Goal: Information Seeking & Learning: Learn about a topic

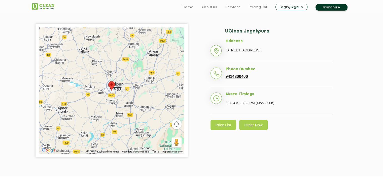
scroll to position [126, 0]
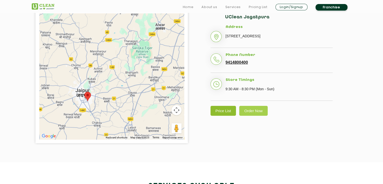
click at [220, 115] on link "Price List" at bounding box center [223, 111] width 26 height 10
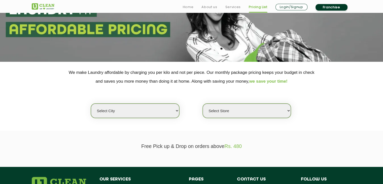
scroll to position [59, 0]
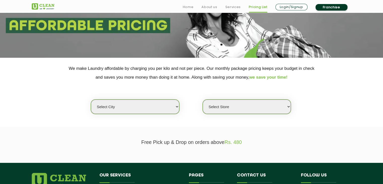
click at [170, 110] on select "Select city [GEOGRAPHIC_DATA] [GEOGRAPHIC_DATA] [GEOGRAPHIC_DATA] [GEOGRAPHIC_D…" at bounding box center [135, 106] width 88 height 14
select select "26"
click at [91, 99] on select "Select city [GEOGRAPHIC_DATA] [GEOGRAPHIC_DATA] [GEOGRAPHIC_DATA] [GEOGRAPHIC_D…" at bounding box center [135, 106] width 88 height 14
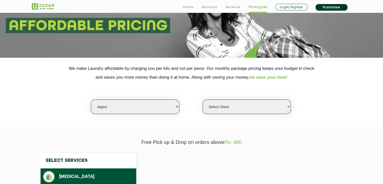
click at [223, 104] on select "Select Store" at bounding box center [246, 106] width 88 height 14
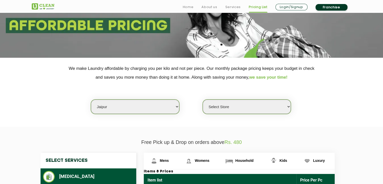
drag, startPoint x: 65, startPoint y: 124, endPoint x: 66, endPoint y: 120, distance: 4.8
click at [65, 121] on section "We make Laundry affordable by charging you per kilo and not per piece. Our mont…" at bounding box center [191, 92] width 383 height 69
click at [235, 108] on select "Select Store [GEOGRAPHIC_DATA][PERSON_NAME] [GEOGRAPHIC_DATA] [PERSON_NAME][GEO…" at bounding box center [246, 106] width 88 height 14
click at [232, 104] on select "Select Store [GEOGRAPHIC_DATA][PERSON_NAME] [GEOGRAPHIC_DATA] [PERSON_NAME][GEO…" at bounding box center [246, 106] width 88 height 14
click at [238, 105] on select "Select Store [GEOGRAPHIC_DATA][PERSON_NAME] [GEOGRAPHIC_DATA] [PERSON_NAME][GEO…" at bounding box center [246, 106] width 88 height 14
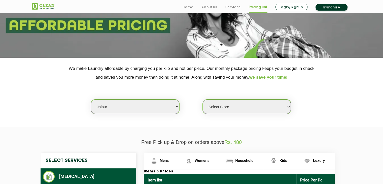
click at [243, 107] on select "Select Store [GEOGRAPHIC_DATA][PERSON_NAME] [GEOGRAPHIC_DATA] [PERSON_NAME][GEO…" at bounding box center [246, 106] width 88 height 14
click at [214, 107] on select "Select Store [GEOGRAPHIC_DATA][PERSON_NAME] [GEOGRAPHIC_DATA] [PERSON_NAME][GEO…" at bounding box center [246, 106] width 88 height 14
click at [228, 104] on select "Select Store [GEOGRAPHIC_DATA][PERSON_NAME] [GEOGRAPHIC_DATA] [PERSON_NAME][GEO…" at bounding box center [246, 106] width 88 height 14
click at [225, 107] on select "Select Store [GEOGRAPHIC_DATA][PERSON_NAME] [GEOGRAPHIC_DATA] [PERSON_NAME][GEO…" at bounding box center [246, 106] width 88 height 14
click at [218, 105] on select "Select Store [GEOGRAPHIC_DATA][PERSON_NAME] [GEOGRAPHIC_DATA] [PERSON_NAME][GEO…" at bounding box center [246, 106] width 88 height 14
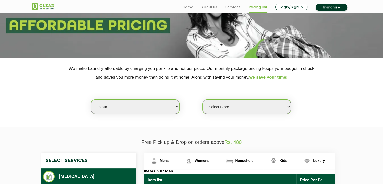
click at [220, 105] on select "Select Store [GEOGRAPHIC_DATA][PERSON_NAME] [GEOGRAPHIC_DATA] [PERSON_NAME][GEO…" at bounding box center [246, 106] width 88 height 14
select select "540"
click at [202, 99] on select "Select Store [GEOGRAPHIC_DATA][PERSON_NAME] [GEOGRAPHIC_DATA] [PERSON_NAME][GEO…" at bounding box center [246, 106] width 88 height 14
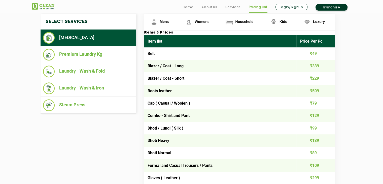
scroll to position [201, 0]
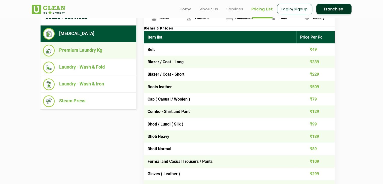
click at [81, 55] on li "Premium Laundry Kg" at bounding box center [88, 51] width 91 height 12
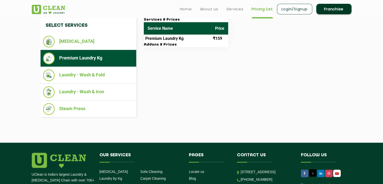
scroll to position [184, 0]
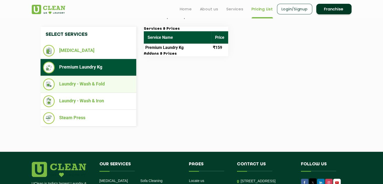
click at [100, 86] on li "Laundry - Wash & Fold" at bounding box center [88, 84] width 91 height 12
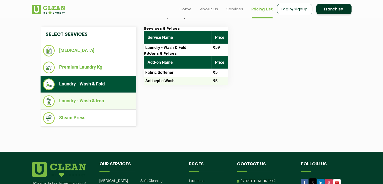
click at [101, 101] on li "Laundry - Wash & Iron" at bounding box center [88, 101] width 91 height 12
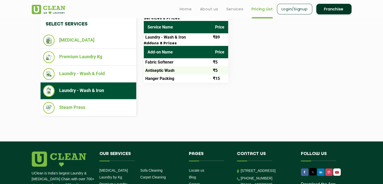
scroll to position [172, 0]
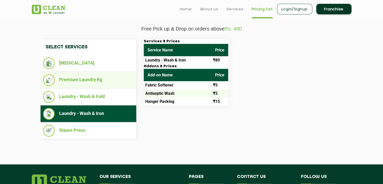
click at [84, 80] on li "Premium Laundry Kg" at bounding box center [88, 80] width 91 height 12
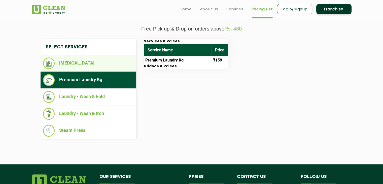
click at [85, 67] on li "[MEDICAL_DATA]" at bounding box center [88, 63] width 91 height 12
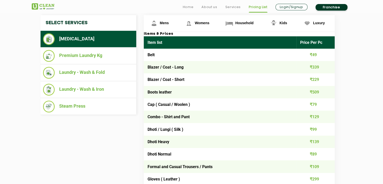
scroll to position [197, 0]
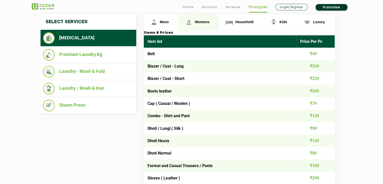
click at [195, 21] on span "Womens" at bounding box center [201, 22] width 15 height 4
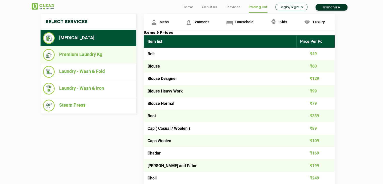
click at [66, 55] on li "Premium Laundry Kg" at bounding box center [88, 55] width 91 height 12
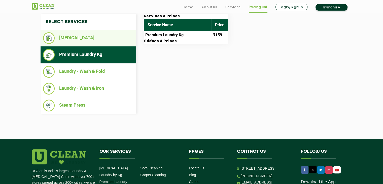
click at [77, 43] on li "[MEDICAL_DATA]" at bounding box center [88, 38] width 91 height 12
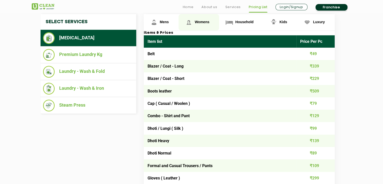
drag, startPoint x: 198, startPoint y: 22, endPoint x: 186, endPoint y: 29, distance: 14.3
click at [199, 22] on span "Womens" at bounding box center [201, 22] width 15 height 4
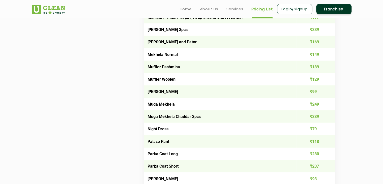
scroll to position [1094, 0]
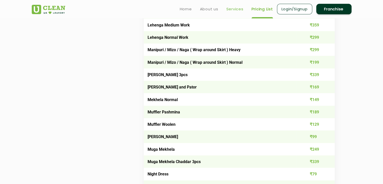
click at [236, 7] on link "Services" at bounding box center [234, 9] width 17 height 6
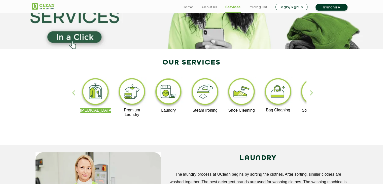
scroll to position [101, 0]
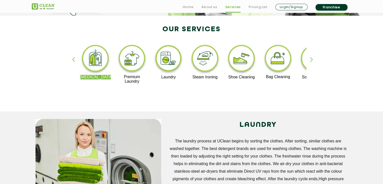
click at [166, 63] on img at bounding box center [168, 59] width 31 height 31
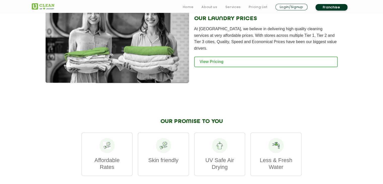
scroll to position [687, 0]
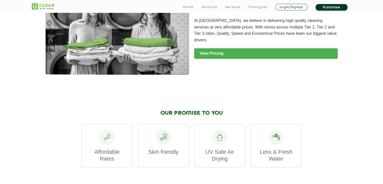
click at [221, 59] on link "View Pricing" at bounding box center [265, 53] width 143 height 11
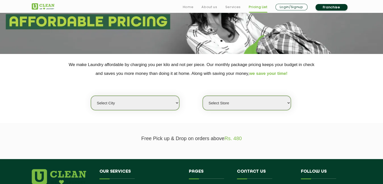
scroll to position [67, 0]
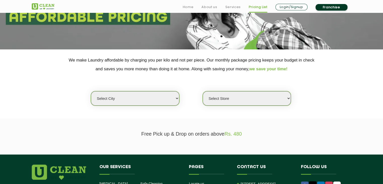
click at [166, 103] on select "Select city [GEOGRAPHIC_DATA] [GEOGRAPHIC_DATA] [GEOGRAPHIC_DATA] [GEOGRAPHIC_D…" at bounding box center [135, 98] width 88 height 14
select select "150"
click at [91, 91] on select "Select city [GEOGRAPHIC_DATA] [GEOGRAPHIC_DATA] [GEOGRAPHIC_DATA] [GEOGRAPHIC_D…" at bounding box center [135, 98] width 88 height 14
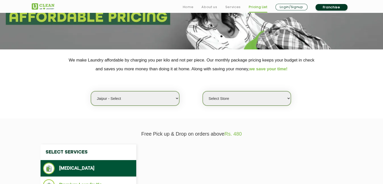
select select "0"
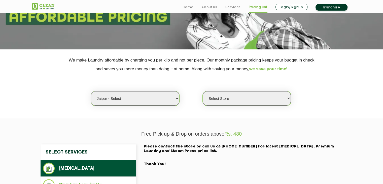
click at [222, 100] on select "Select Store UClean Select Mansarovar" at bounding box center [246, 98] width 88 height 14
click at [157, 101] on select "Select city [GEOGRAPHIC_DATA] [GEOGRAPHIC_DATA] [GEOGRAPHIC_DATA] [GEOGRAPHIC_D…" at bounding box center [135, 98] width 88 height 14
select select "26"
click at [91, 91] on select "Select city [GEOGRAPHIC_DATA] [GEOGRAPHIC_DATA] [GEOGRAPHIC_DATA] [GEOGRAPHIC_D…" at bounding box center [135, 98] width 88 height 14
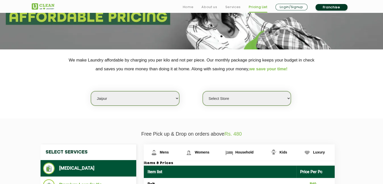
click at [217, 98] on select "Select Store [GEOGRAPHIC_DATA][PERSON_NAME] [GEOGRAPHIC_DATA] [PERSON_NAME][GEO…" at bounding box center [246, 98] width 88 height 14
select select "540"
click at [202, 91] on select "Select Store [GEOGRAPHIC_DATA][PERSON_NAME] [GEOGRAPHIC_DATA] [PERSON_NAME][GEO…" at bounding box center [246, 98] width 88 height 14
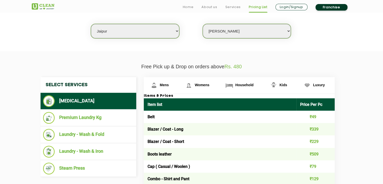
scroll to position [193, 0]
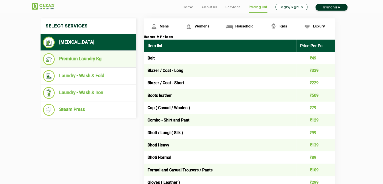
click at [94, 60] on li "Premium Laundry Kg" at bounding box center [88, 59] width 91 height 12
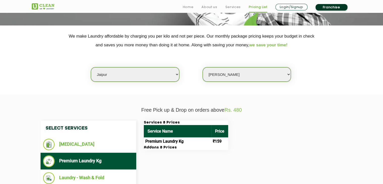
scroll to position [134, 0]
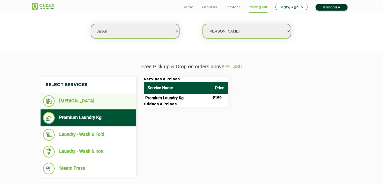
click at [64, 105] on li "[MEDICAL_DATA]" at bounding box center [88, 101] width 91 height 12
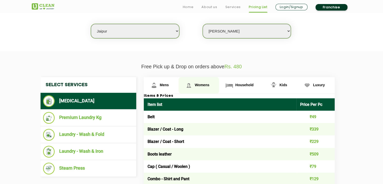
click at [196, 80] on link "Womens" at bounding box center [198, 85] width 40 height 16
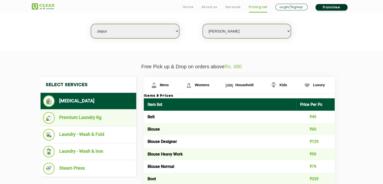
click at [94, 120] on li "Premium Laundry Kg" at bounding box center [88, 118] width 91 height 12
